Goal: Task Accomplishment & Management: Use online tool/utility

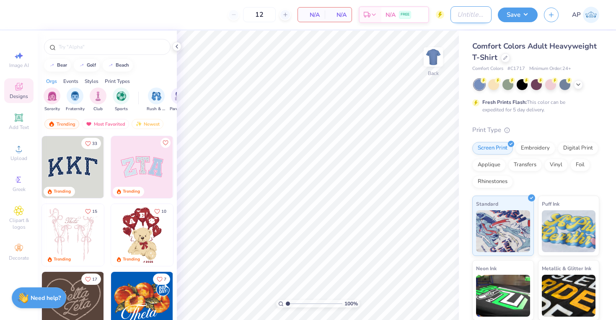
click at [456, 16] on input "Design Title" at bounding box center [470, 14] width 41 height 17
type input "coassemble"
click at [510, 19] on button "Save" at bounding box center [517, 13] width 40 height 15
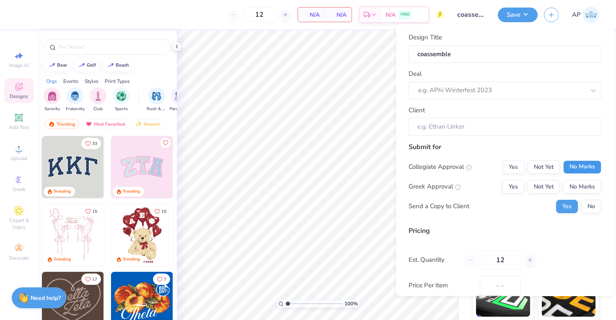
click at [580, 166] on button "No Marks" at bounding box center [582, 166] width 38 height 13
click at [579, 188] on button "No Marks" at bounding box center [582, 186] width 38 height 13
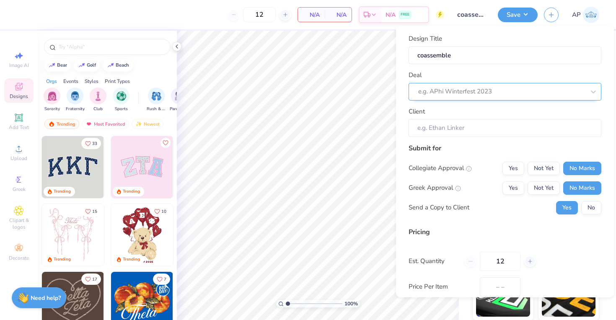
click at [490, 94] on div "e.g. APhi Winterfest 2023" at bounding box center [501, 92] width 167 height 10
click at [473, 163] on div "Collegiate Approval Yes Not Yet No Marks" at bounding box center [504, 167] width 193 height 13
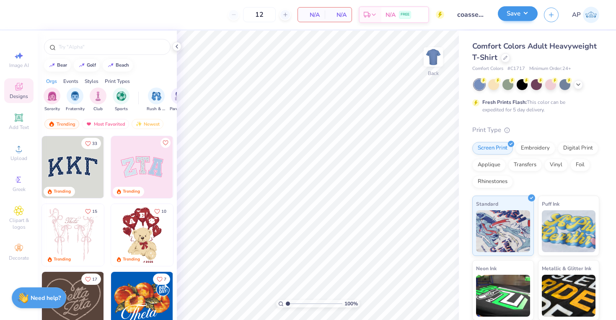
click at [511, 19] on button "Save" at bounding box center [517, 13] width 40 height 15
click at [19, 207] on icon at bounding box center [19, 211] width 10 height 10
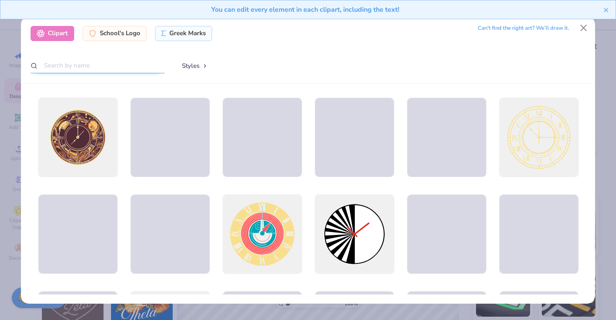
click at [98, 70] on input "text" at bounding box center [98, 65] width 134 height 15
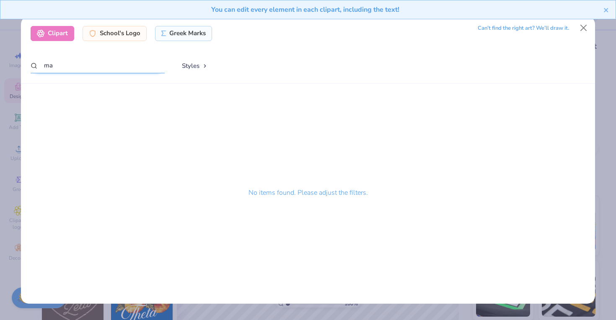
type input "m"
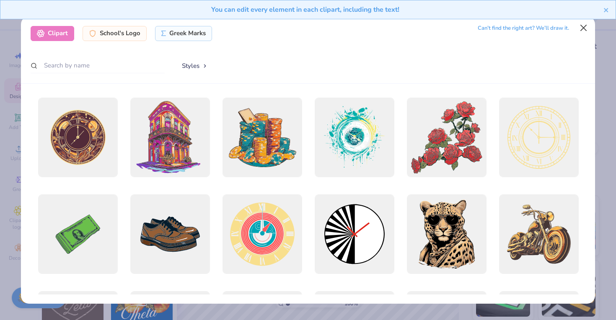
click at [582, 30] on button "Close" at bounding box center [583, 28] width 16 height 16
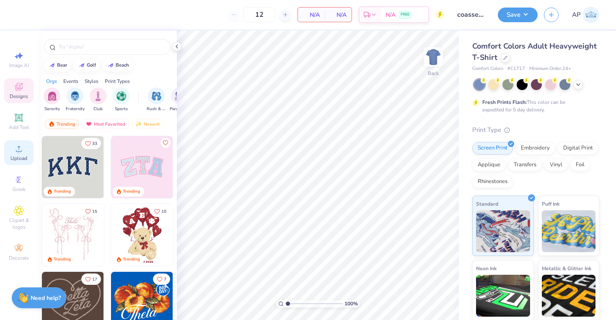
click at [17, 152] on circle at bounding box center [18, 151] width 5 height 5
click at [41, 173] on img at bounding box center [10, 167] width 62 height 62
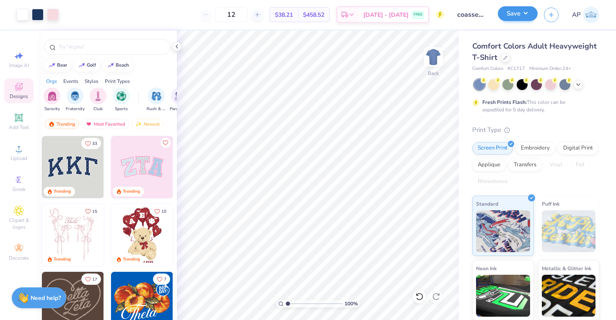
click at [514, 16] on button "Save" at bounding box center [517, 13] width 40 height 15
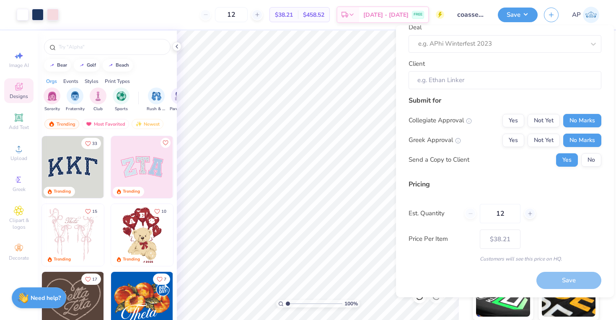
scroll to position [47, 0]
click at [562, 295] on div "Design Title coassemble Deal e.g. APhi Winterfest 2023 Client Submit for Colleg…" at bounding box center [505, 162] width 218 height 272
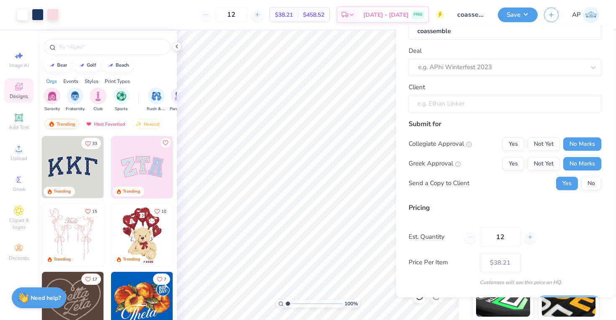
click at [480, 109] on input "Client" at bounding box center [504, 104] width 193 height 18
click at [480, 106] on input "Client" at bounding box center [504, 104] width 193 height 18
click at [474, 104] on input "Client" at bounding box center [504, 104] width 193 height 18
click at [449, 104] on input "Client" at bounding box center [504, 104] width 193 height 18
click at [460, 64] on div "e.g. APhi Winterfest 2023" at bounding box center [501, 67] width 167 height 10
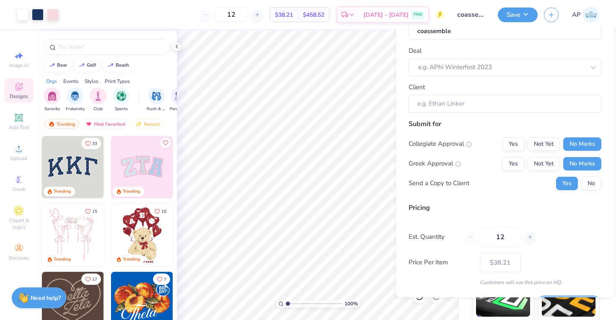
click at [471, 132] on div "Submit for Collegiate Approval Yes Not Yet No Marks Greek Approval Yes Not Yet …" at bounding box center [504, 157] width 193 height 77
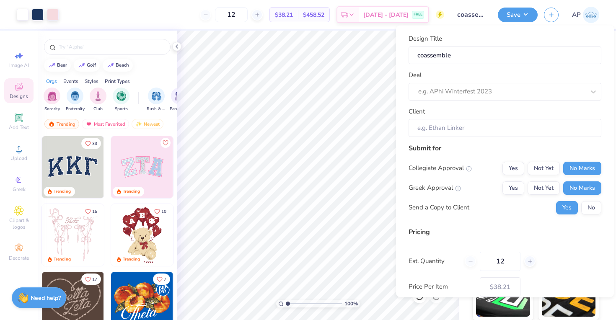
scroll to position [0, 0]
click at [590, 16] on img at bounding box center [590, 15] width 16 height 16
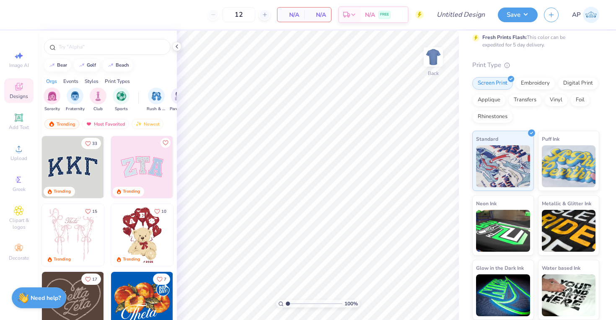
scroll to position [64, 0]
click at [503, 24] on div "Save AP" at bounding box center [556, 14] width 118 height 29
click at [507, 21] on div "Save" at bounding box center [517, 15] width 40 height 15
click at [526, 11] on button "Save" at bounding box center [517, 13] width 40 height 15
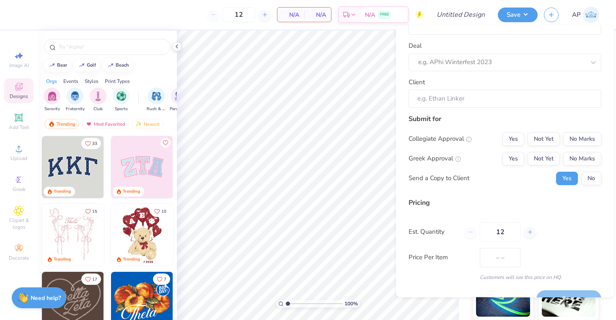
scroll to position [10, 0]
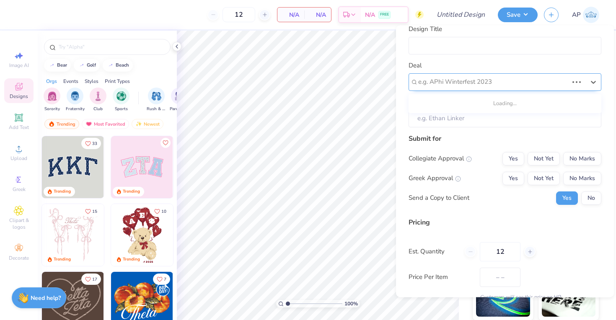
click at [490, 88] on div "e.g. APhi Winterfest 2023" at bounding box center [504, 82] width 193 height 18
click at [468, 118] on input "Client" at bounding box center [504, 118] width 193 height 18
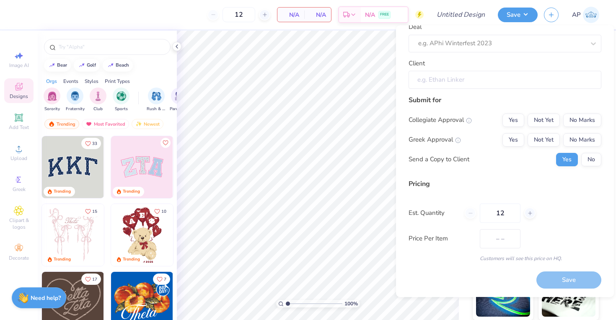
scroll to position [47, 0]
click at [469, 121] on icon at bounding box center [469, 122] width 6 height 6
click at [490, 215] on input "12" at bounding box center [499, 213] width 41 height 19
